Goal: Check status: Check status

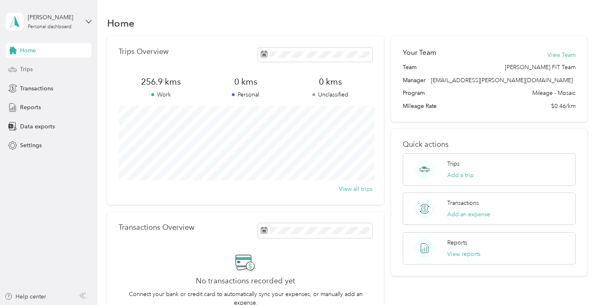
click at [58, 72] on div "Trips" at bounding box center [49, 69] width 86 height 15
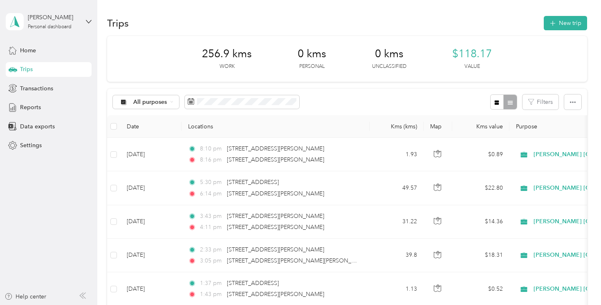
click at [477, 53] on span "$118.17" at bounding box center [472, 53] width 40 height 13
